Goal: Information Seeking & Learning: Compare options

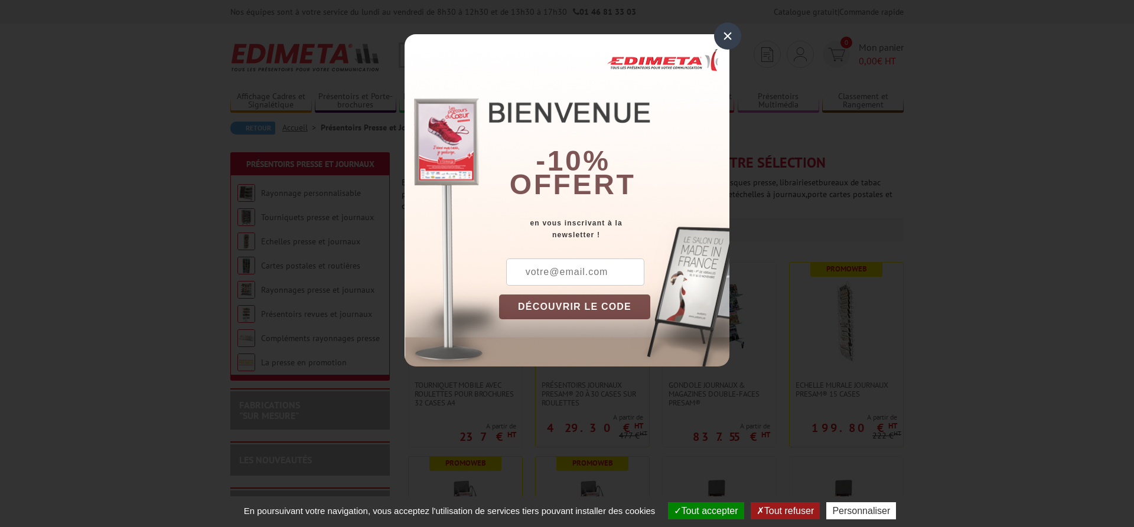
click at [736, 36] on div "×" at bounding box center [727, 35] width 27 height 27
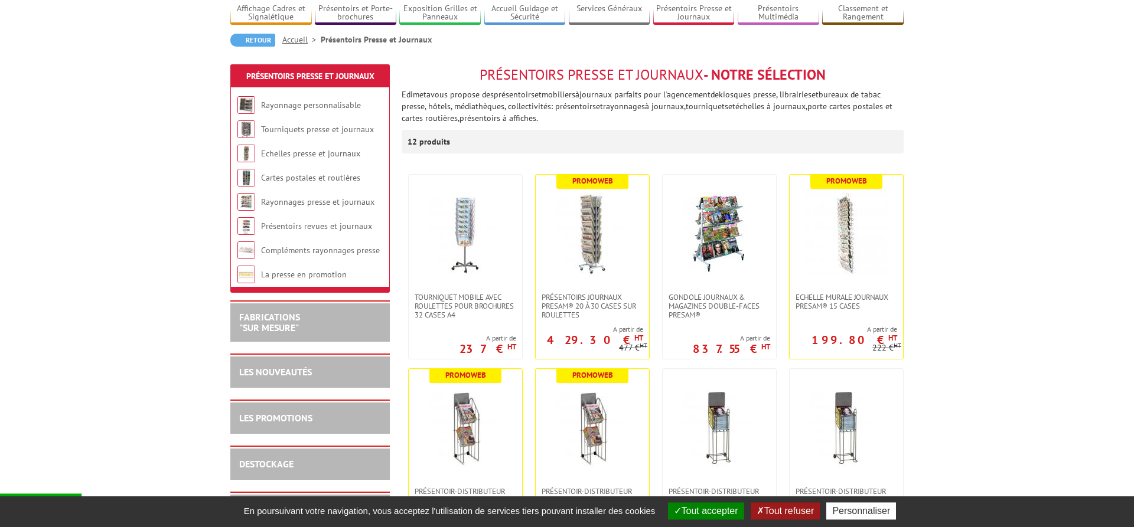
scroll to position [92, 0]
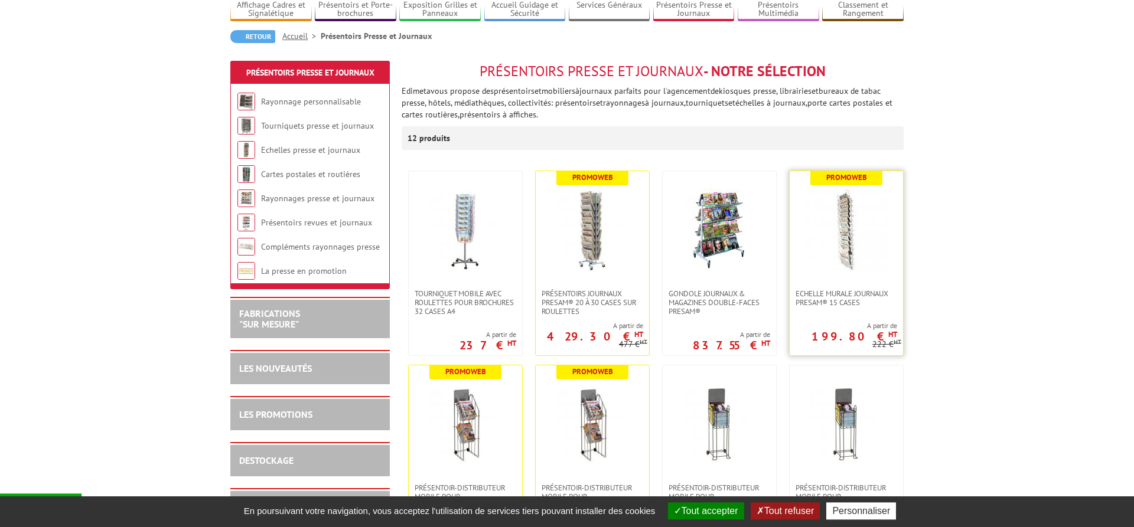
click at [847, 214] on img at bounding box center [846, 230] width 83 height 83
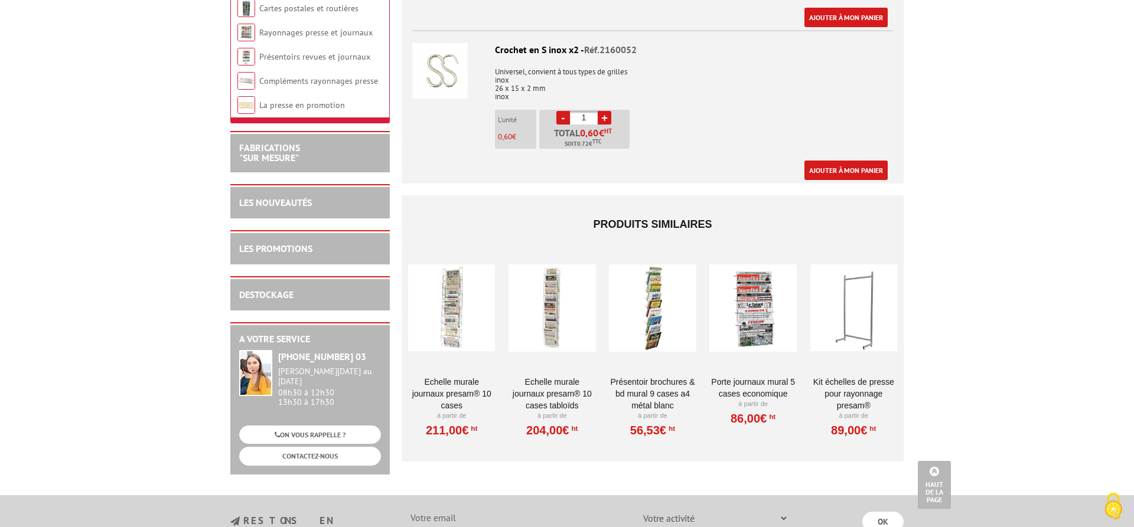
scroll to position [801, 0]
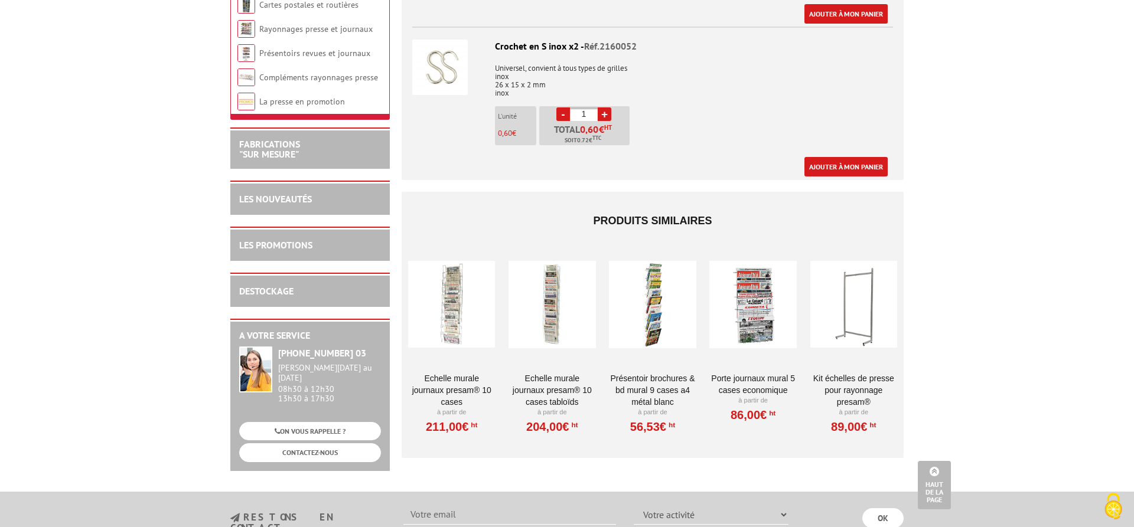
click at [761, 329] on div at bounding box center [752, 305] width 87 height 118
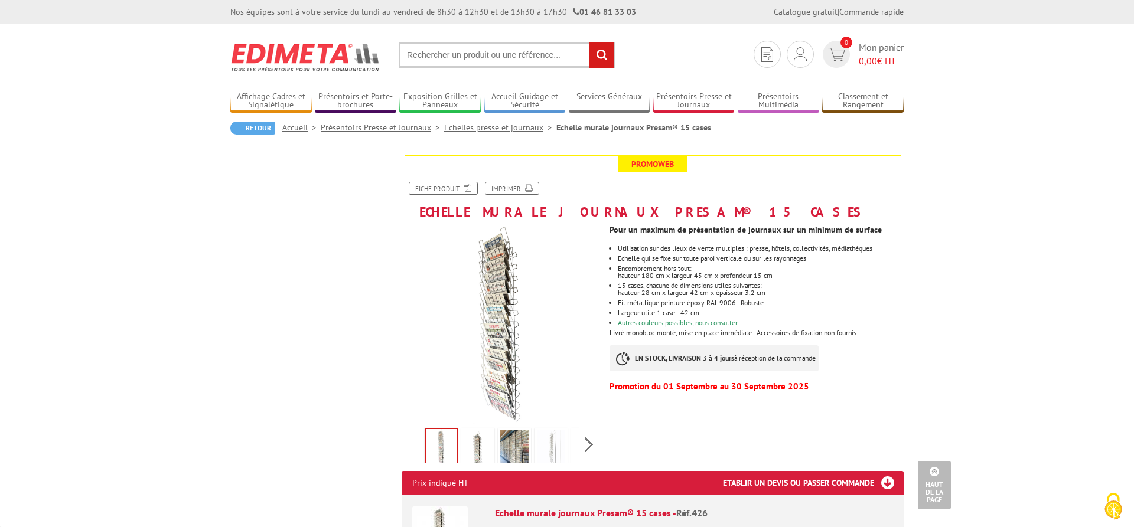
scroll to position [744, 0]
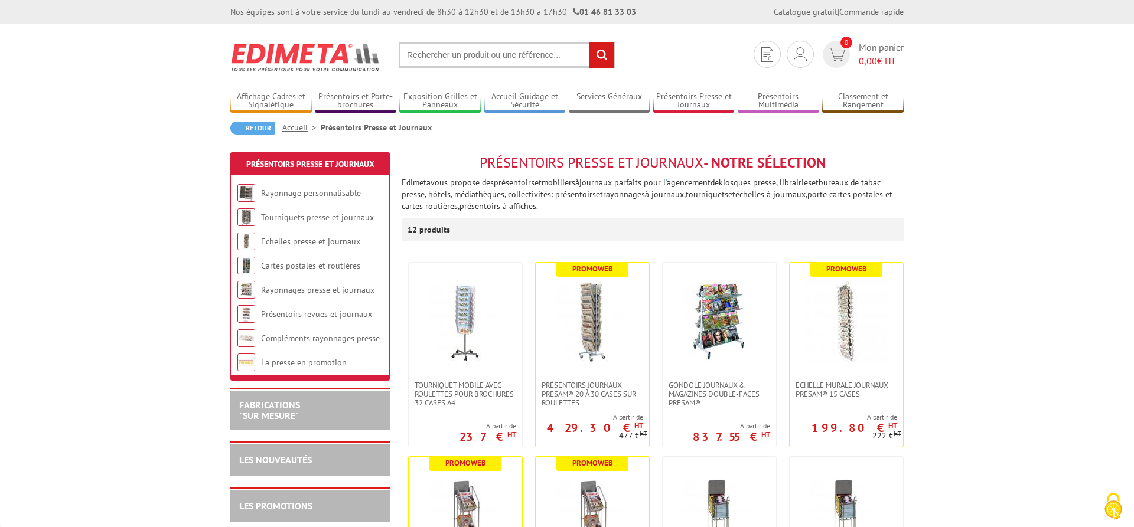
scroll to position [91, 0]
